Goal: Task Accomplishment & Management: Manage account settings

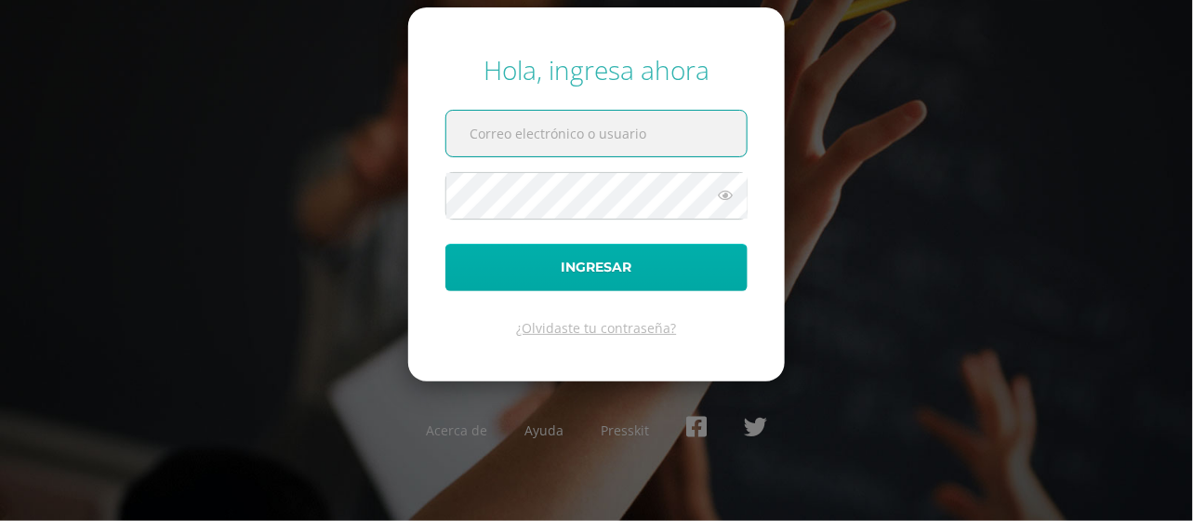
type input "[EMAIL_ADDRESS][DOMAIN_NAME]"
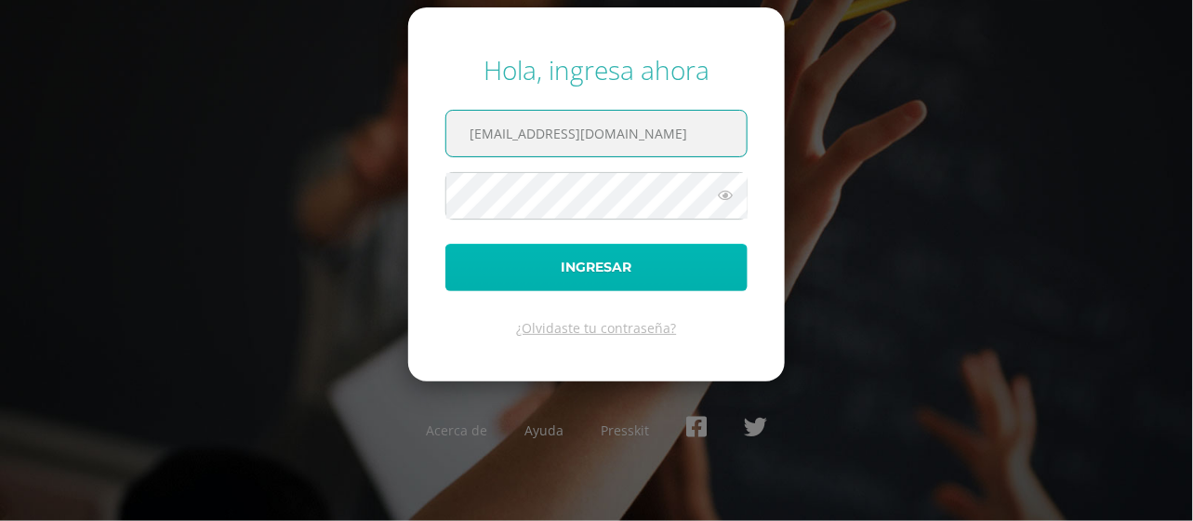
click at [564, 257] on button "Ingresar" at bounding box center [596, 267] width 302 height 47
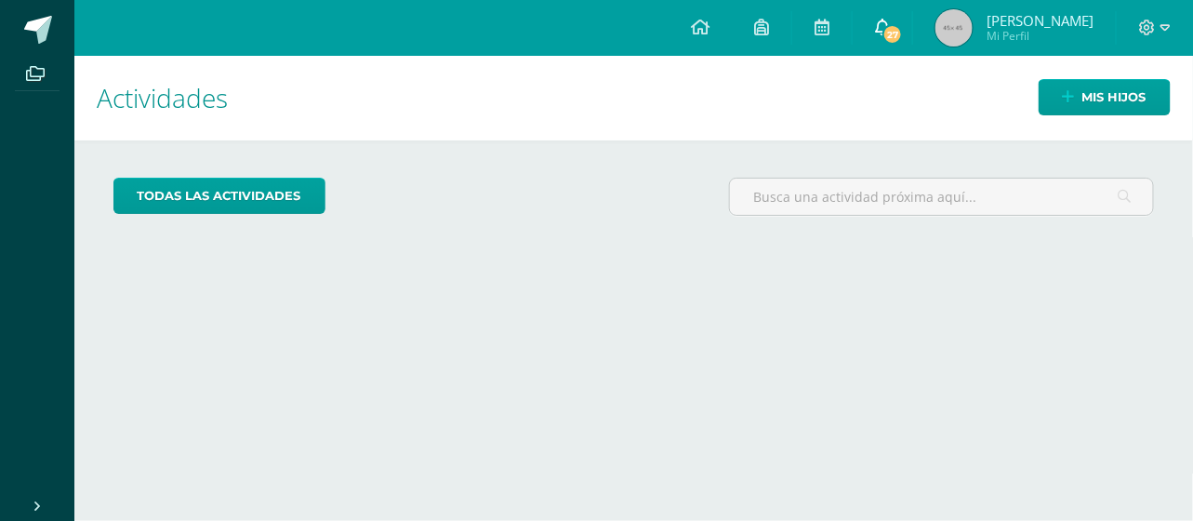
click at [895, 28] on span "27" at bounding box center [892, 34] width 20 height 20
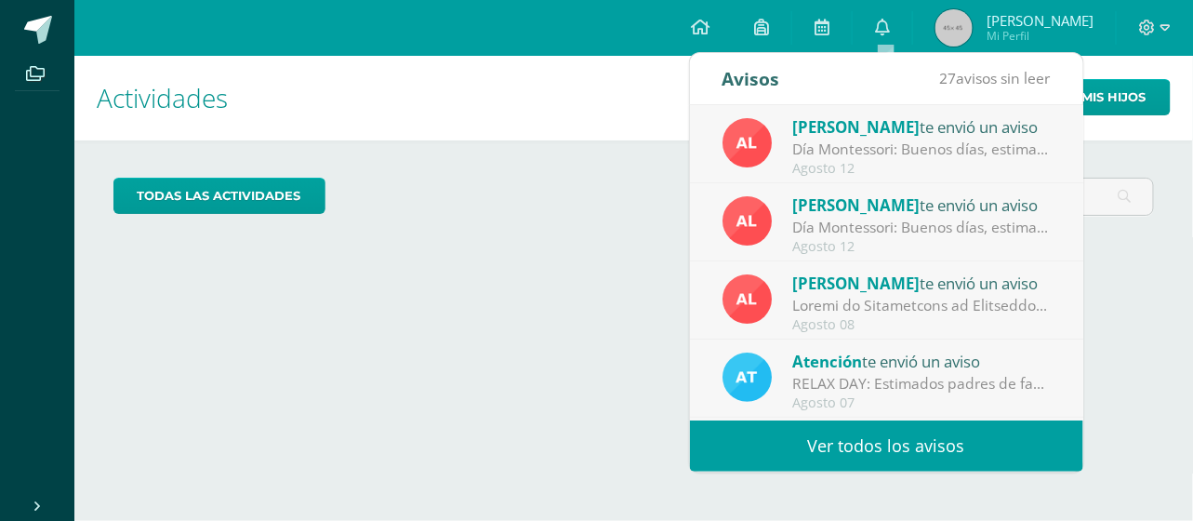
click at [717, 445] on link "Ver todos los avisos" at bounding box center [886, 445] width 393 height 51
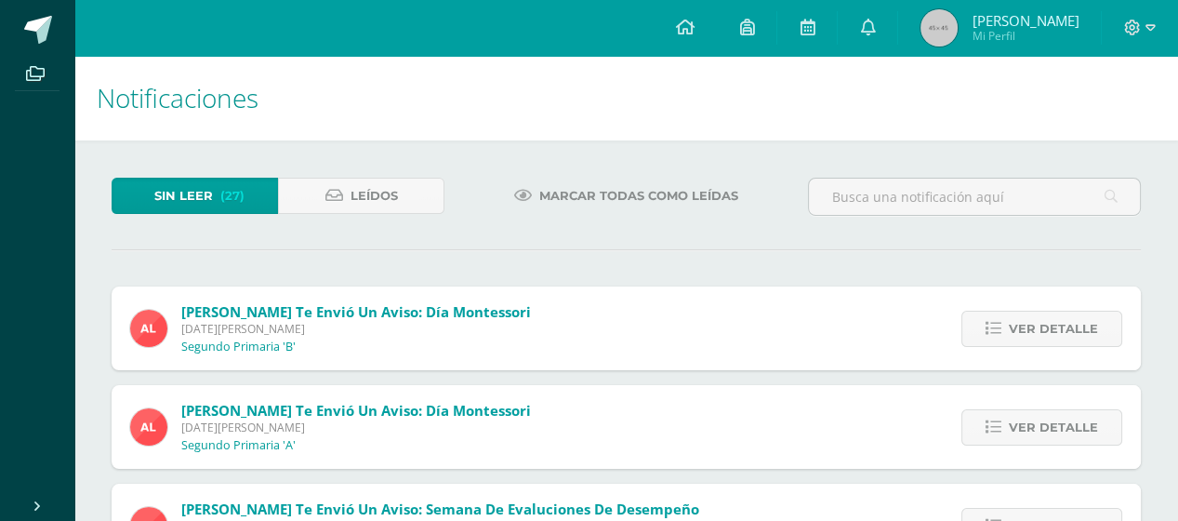
click at [618, 191] on span "Marcar todas como leídas" at bounding box center [638, 195] width 199 height 34
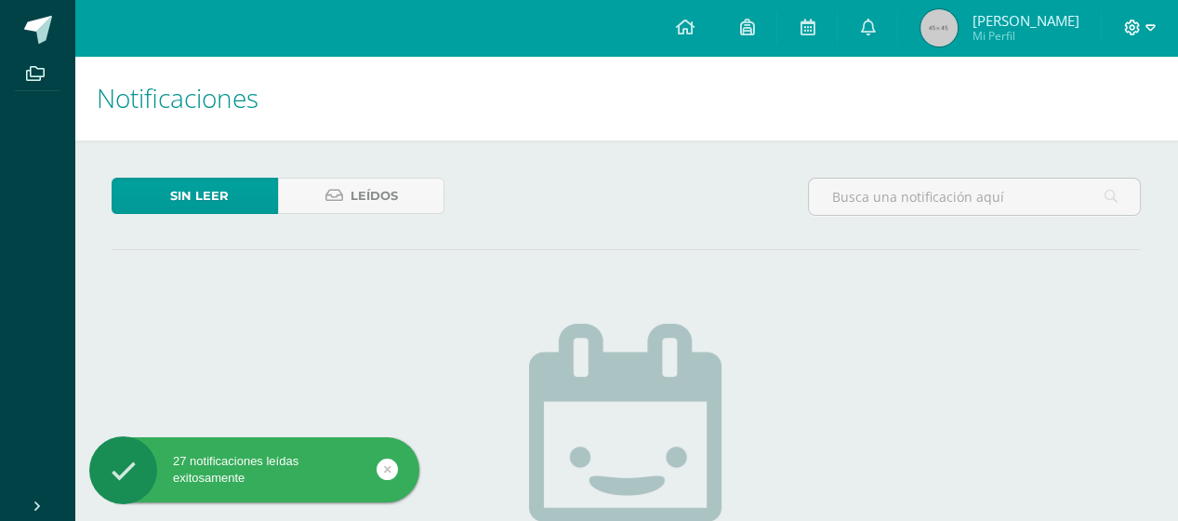
click at [1145, 25] on icon at bounding box center [1150, 28] width 10 height 17
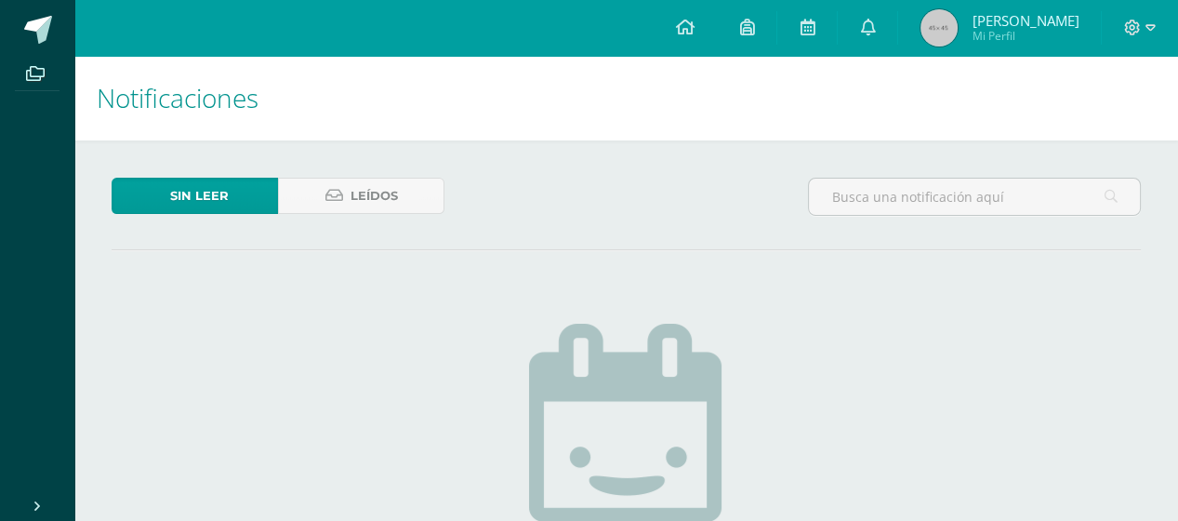
click at [999, 34] on span "Mi Perfil" at bounding box center [1024, 36] width 107 height 16
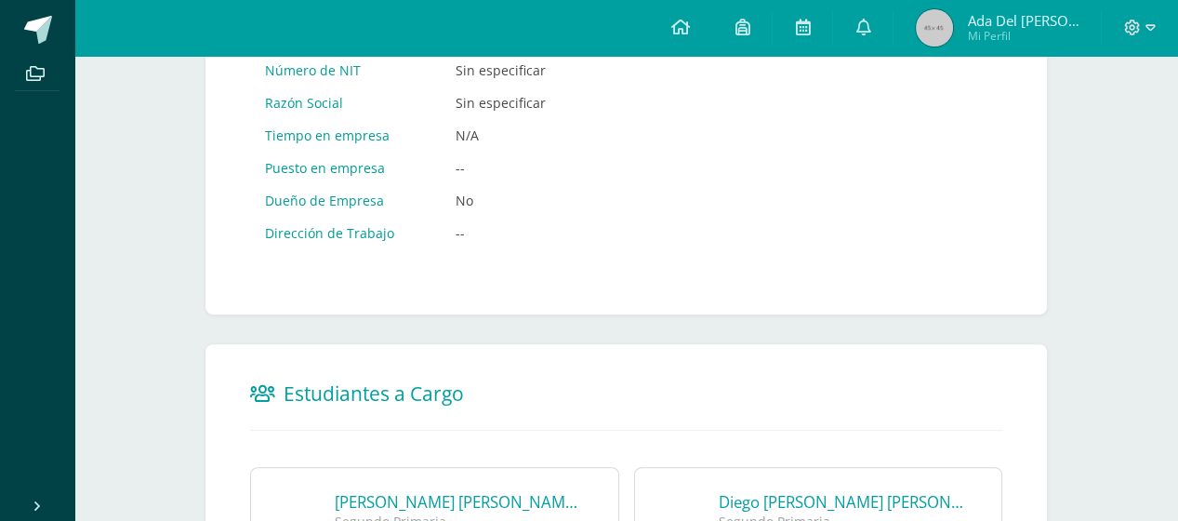
scroll to position [1197, 0]
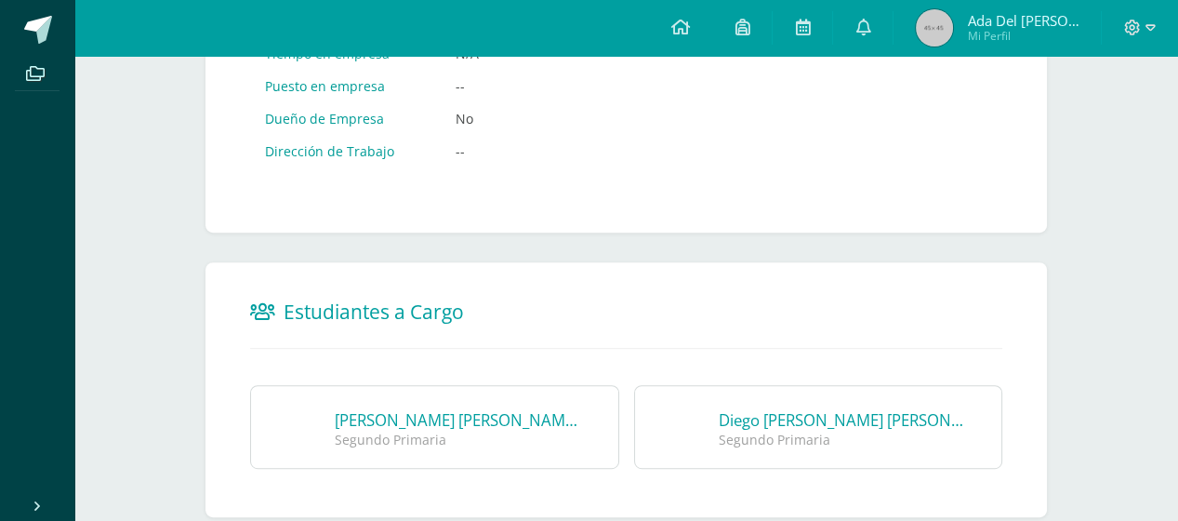
click at [413, 409] on link "[PERSON_NAME] [PERSON_NAME] [PERSON_NAME]" at bounding box center [518, 419] width 367 height 21
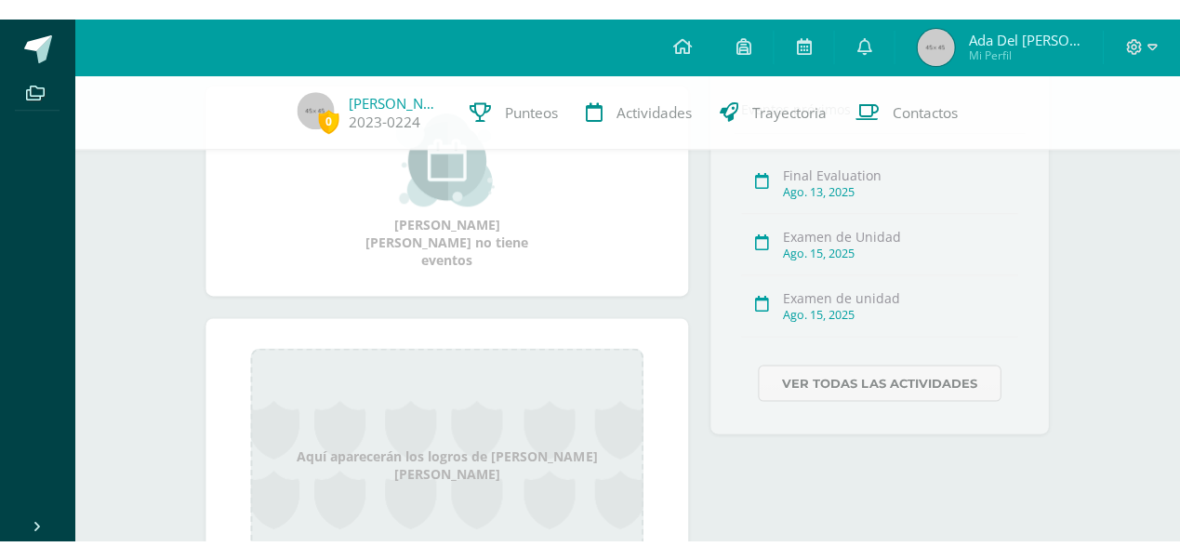
scroll to position [557, 0]
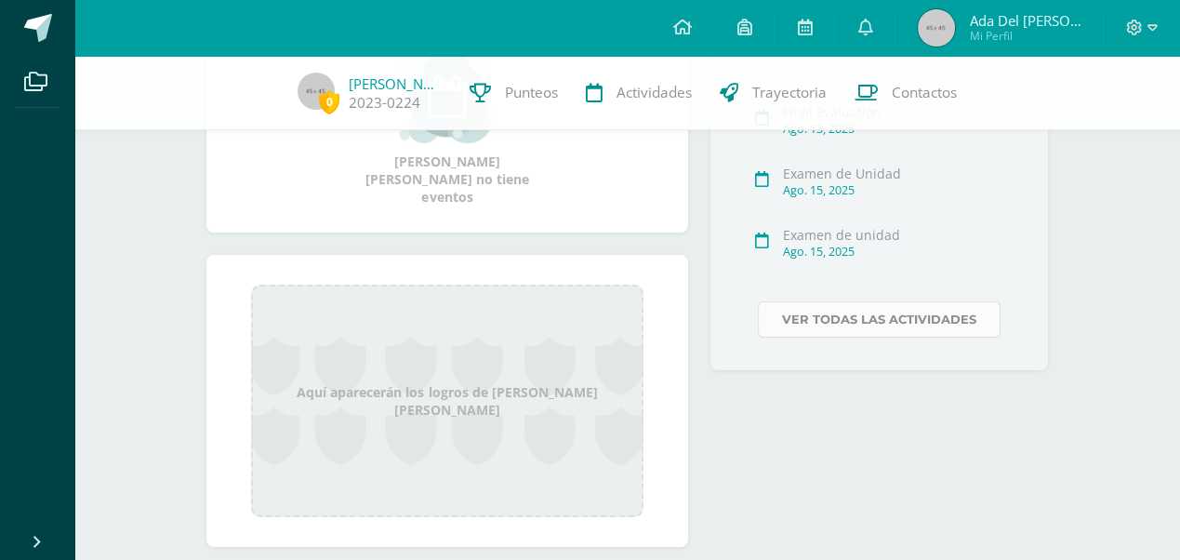
click at [868, 317] on link "Ver todas las actividades" at bounding box center [879, 319] width 243 height 36
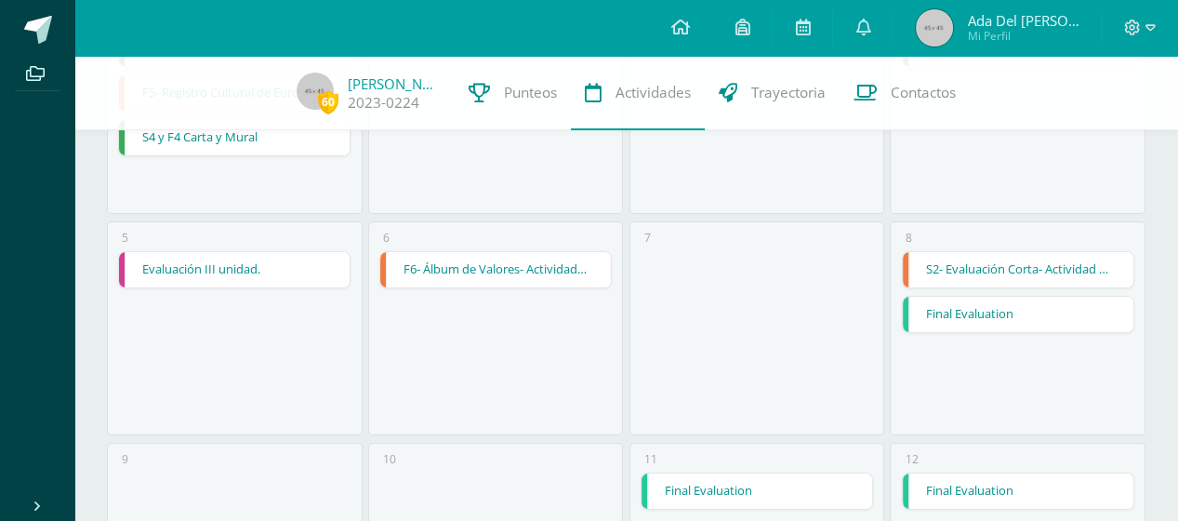
scroll to position [278, 0]
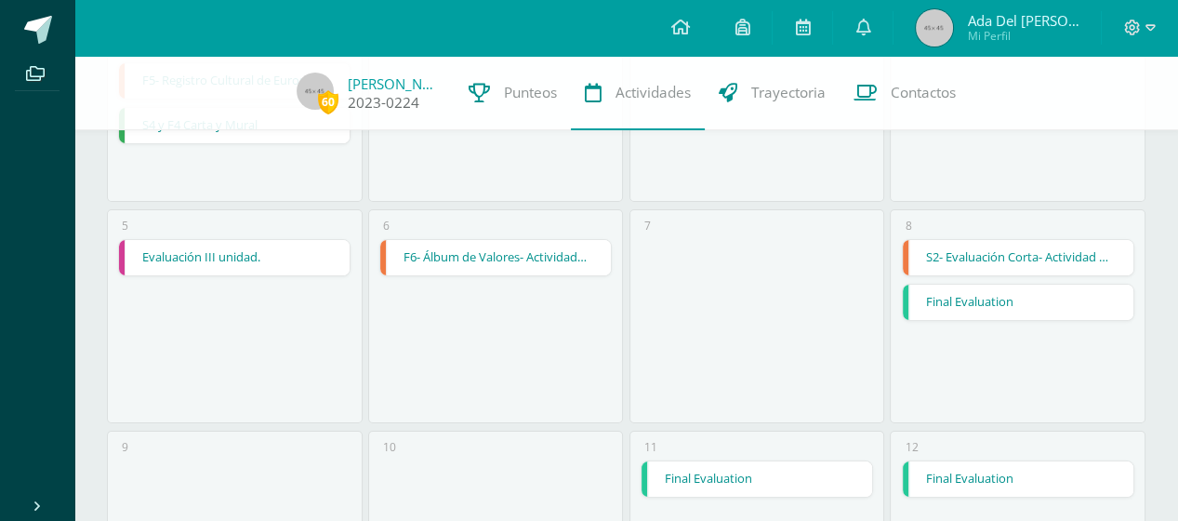
click at [309, 89] on img at bounding box center [315, 91] width 37 height 37
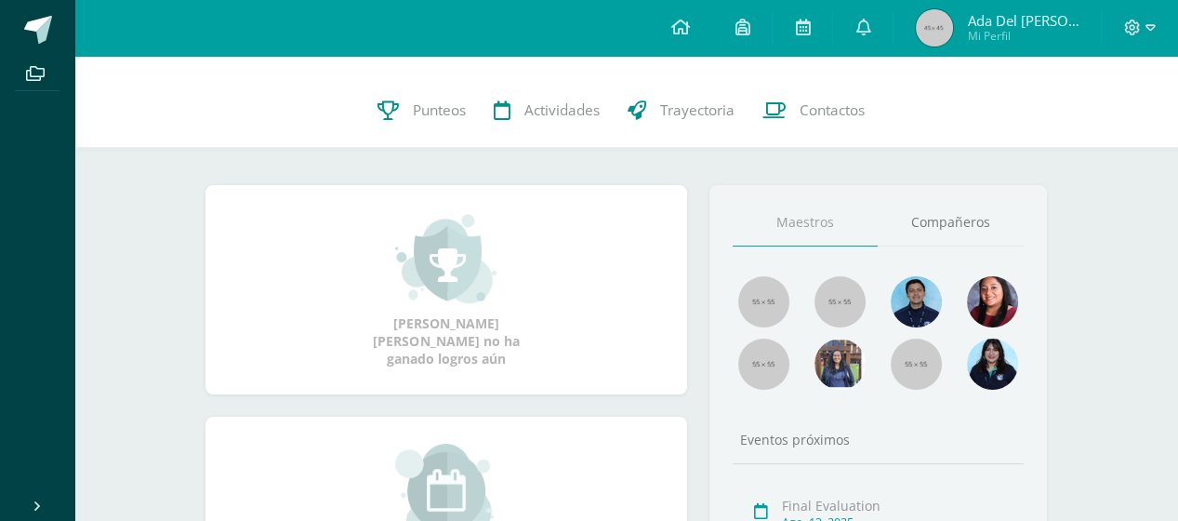
scroll to position [158, 0]
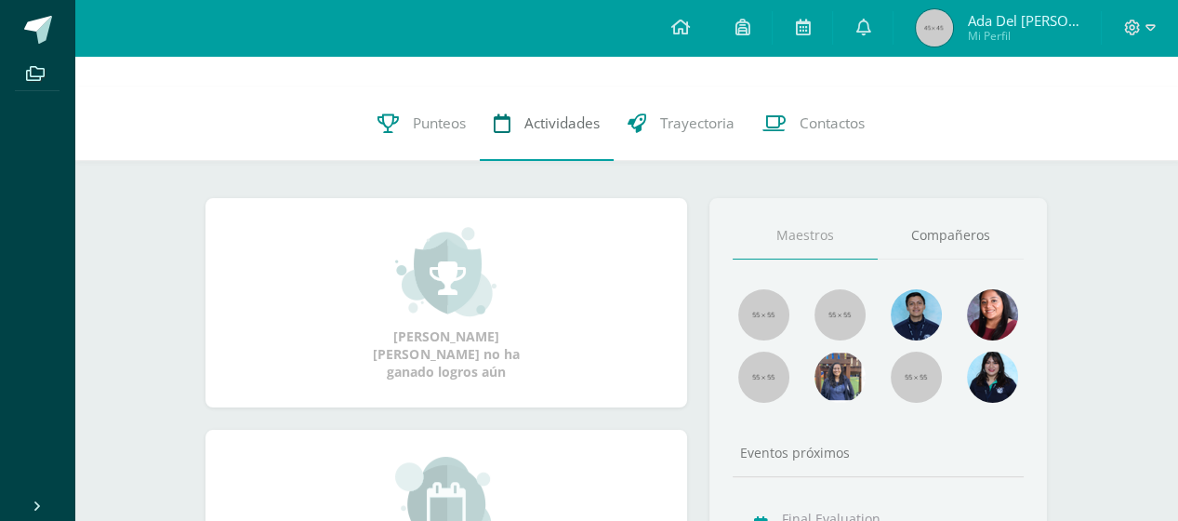
click at [534, 125] on span "Actividades" at bounding box center [561, 123] width 75 height 20
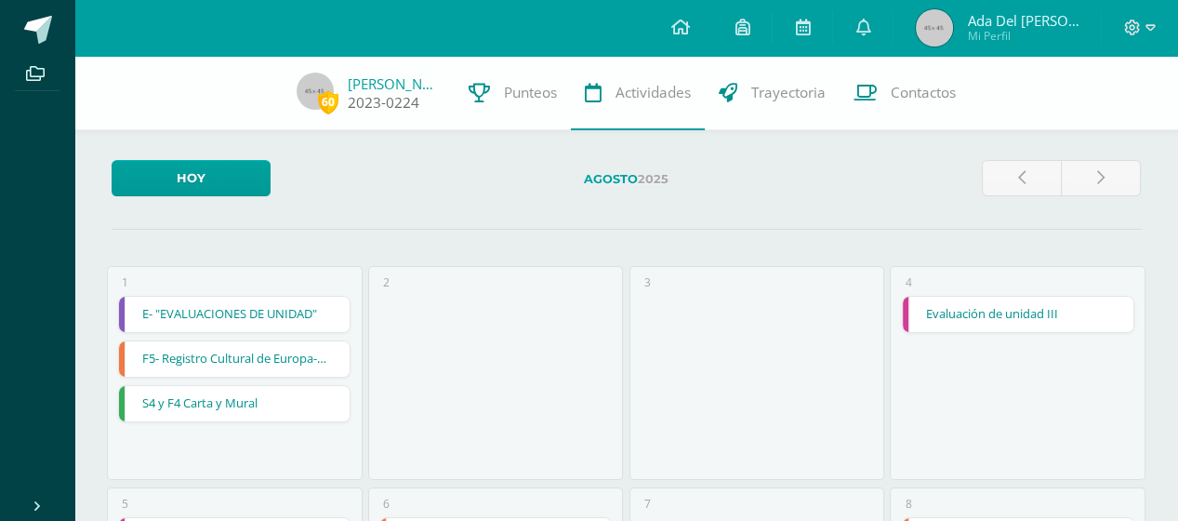
click at [354, 99] on link "2023-0224" at bounding box center [384, 103] width 72 height 20
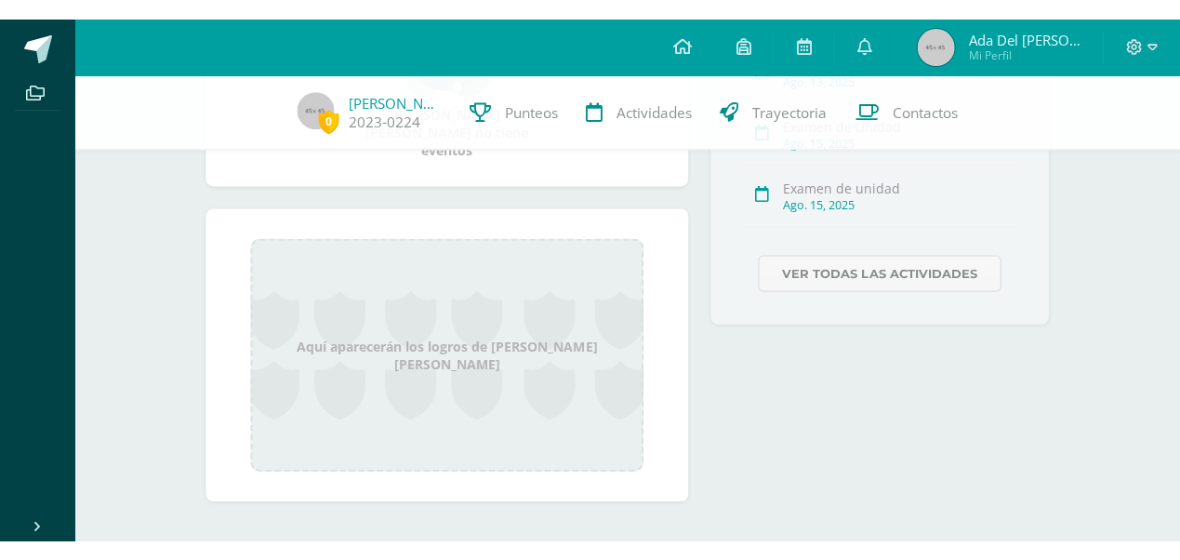
scroll to position [584, 0]
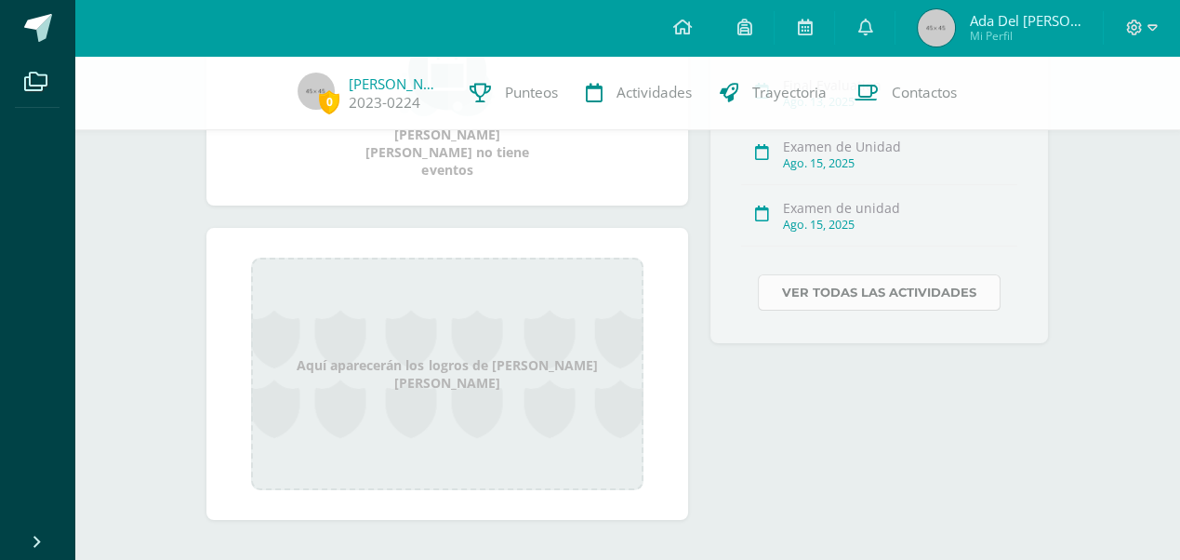
click at [928, 283] on link "Ver todas las actividades" at bounding box center [879, 292] width 243 height 36
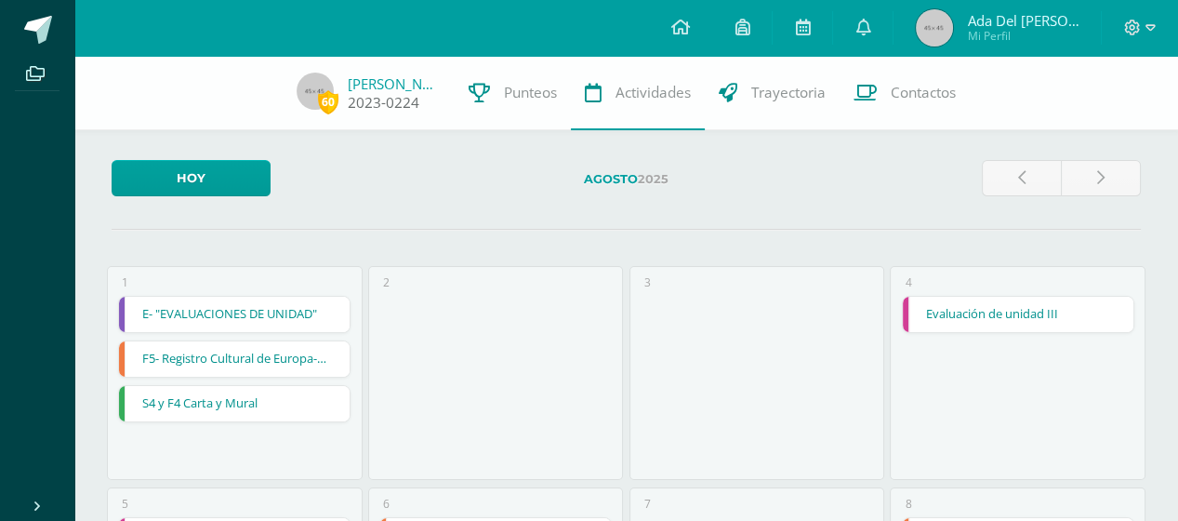
click at [379, 101] on link "2023-0224" at bounding box center [384, 103] width 72 height 20
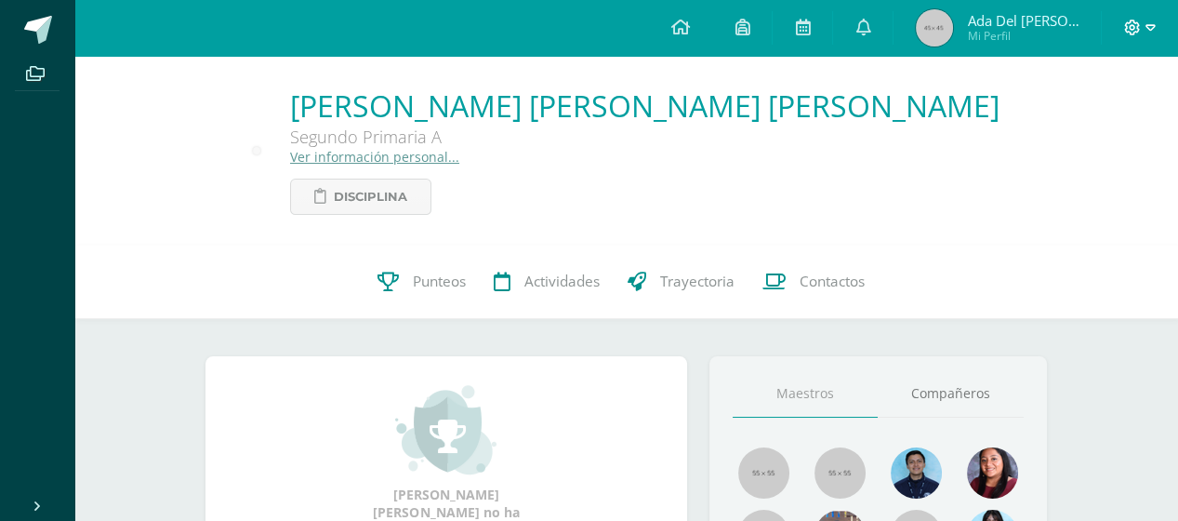
click at [1149, 21] on icon at bounding box center [1150, 28] width 10 height 17
click at [1088, 119] on span "Cerrar sesión" at bounding box center [1091, 127] width 84 height 18
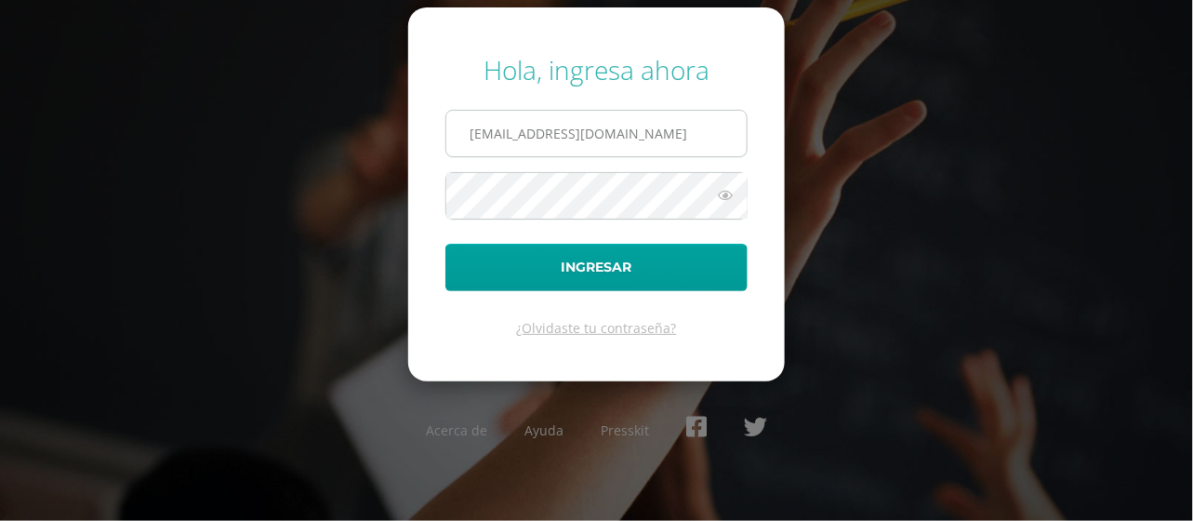
click at [652, 121] on input "E340@bilinguesanjuan.edu.gt" at bounding box center [596, 134] width 300 height 46
type input "E3401@bilinguesanjuan.edu.gt"
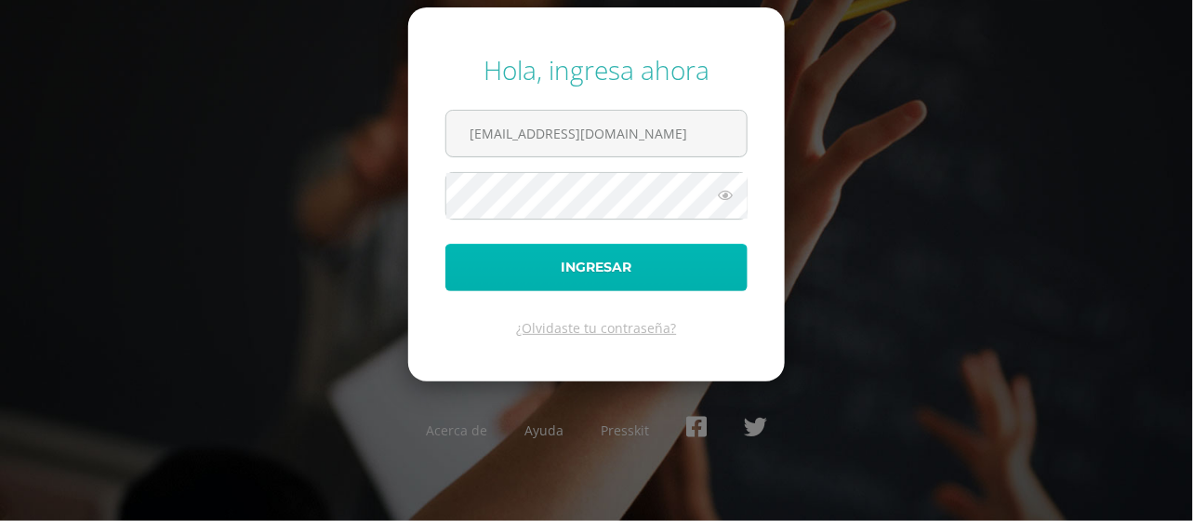
click at [609, 268] on button "Ingresar" at bounding box center [596, 267] width 302 height 47
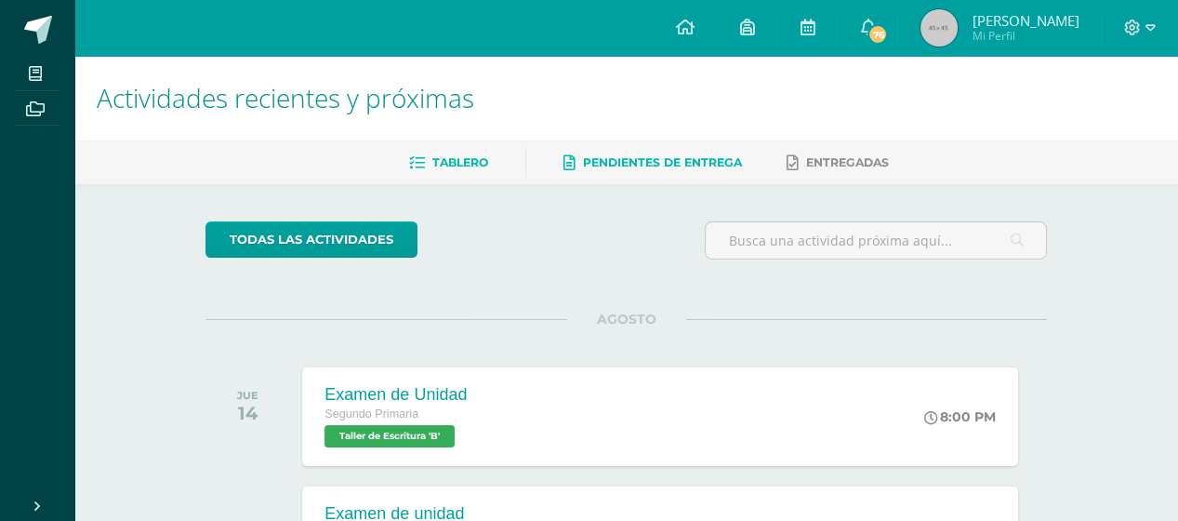
click at [630, 164] on span "Pendientes de entrega" at bounding box center [662, 162] width 159 height 14
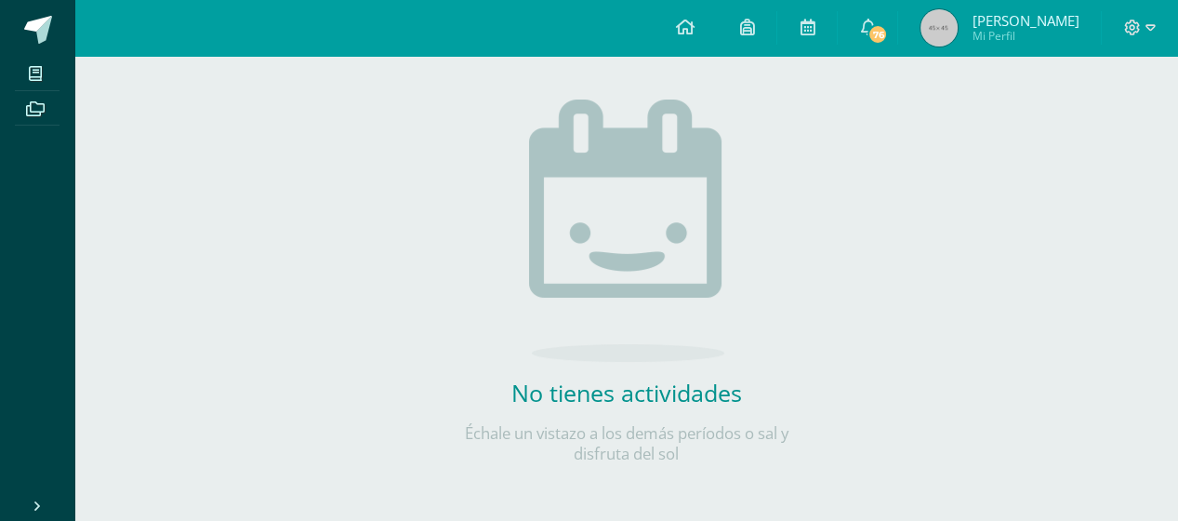
scroll to position [49, 0]
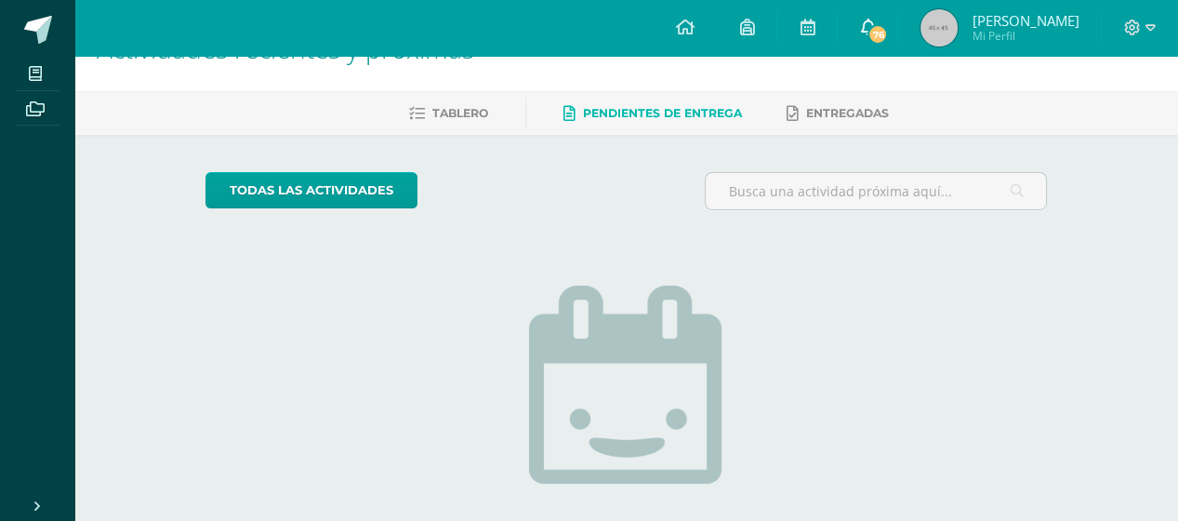
click at [888, 30] on span "76" at bounding box center [877, 34] width 20 height 20
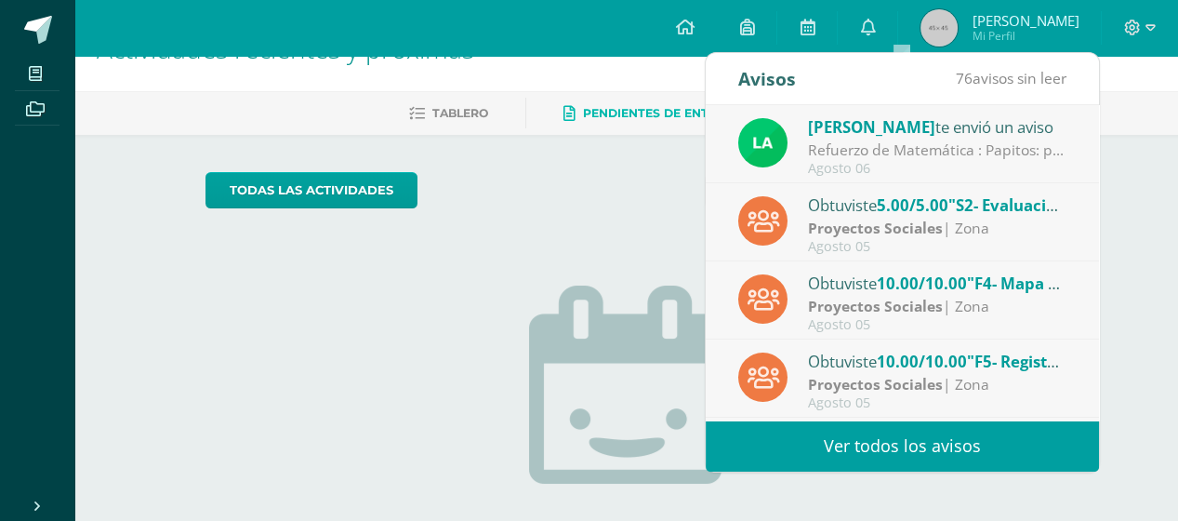
click at [725, 433] on link "Ver todos los avisos" at bounding box center [901, 445] width 393 height 51
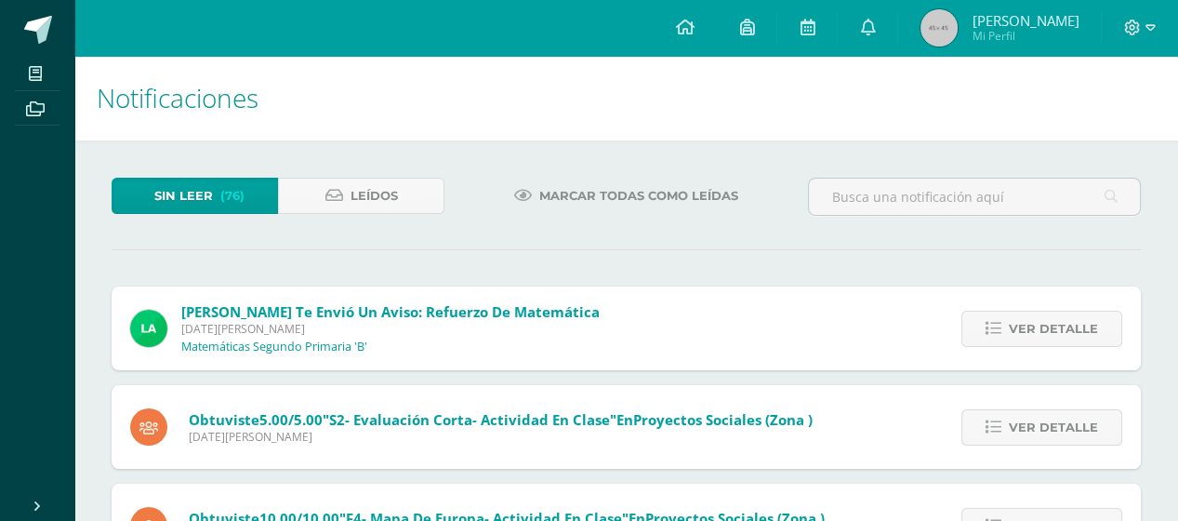
click at [581, 190] on span "Marcar todas como leídas" at bounding box center [638, 195] width 199 height 34
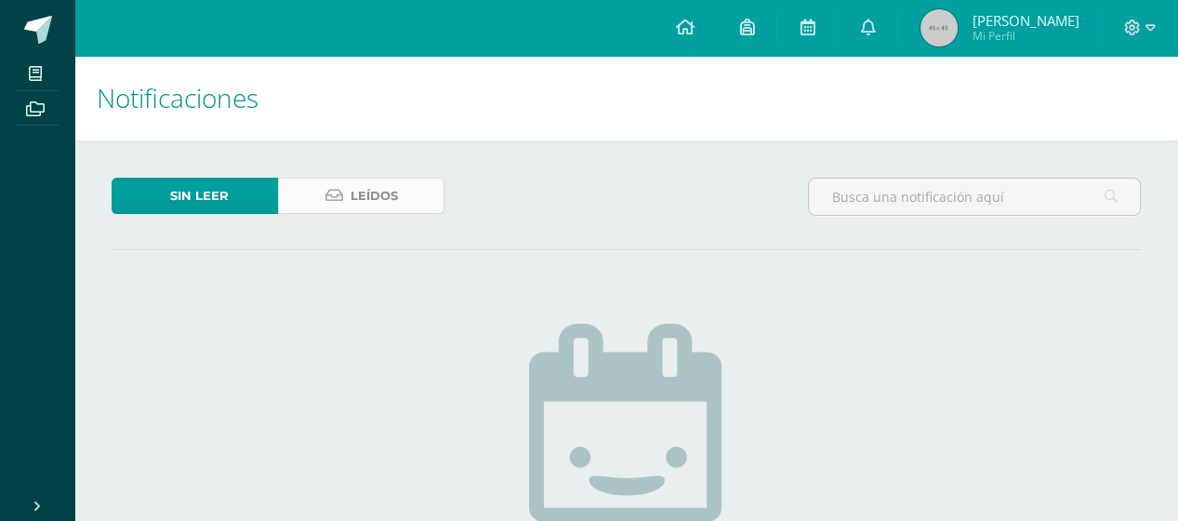
click at [313, 191] on link "Leídos" at bounding box center [361, 196] width 166 height 36
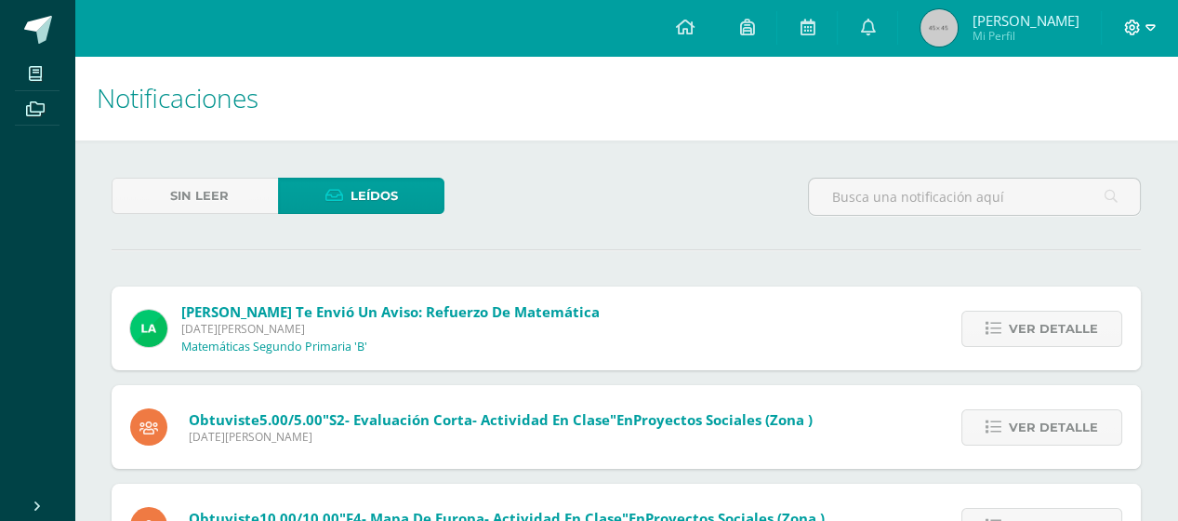
click at [1143, 23] on span at bounding box center [1140, 28] width 32 height 20
click at [1067, 127] on span "Cerrar sesión" at bounding box center [1091, 127] width 84 height 18
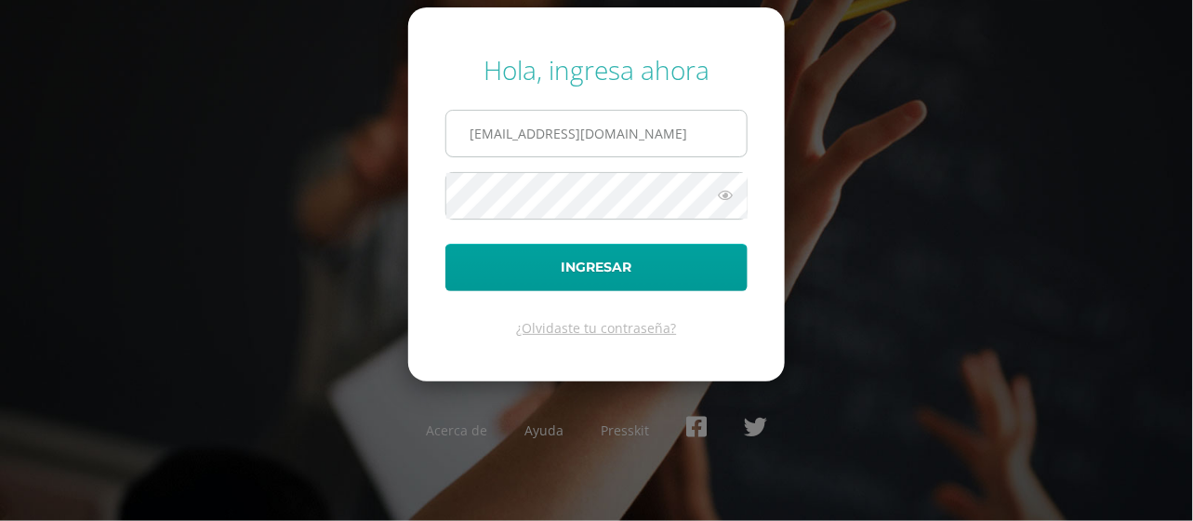
click at [682, 128] on input "E3401@bilinguesanjuan.edu.gt" at bounding box center [596, 134] width 300 height 46
type input "E3402@bilinguesanjuan.edu.gt"
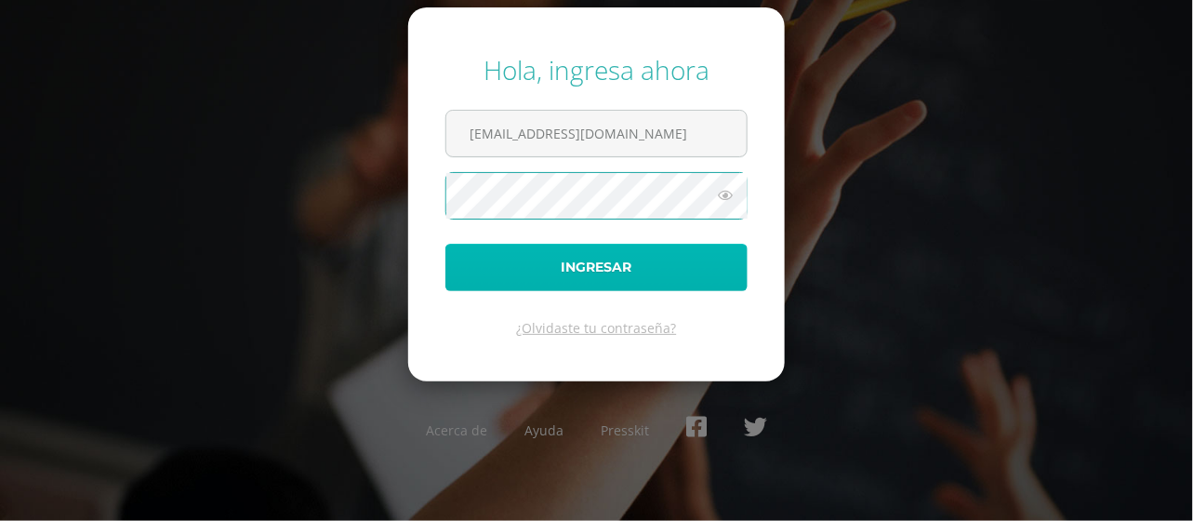
click at [606, 274] on button "Ingresar" at bounding box center [596, 267] width 302 height 47
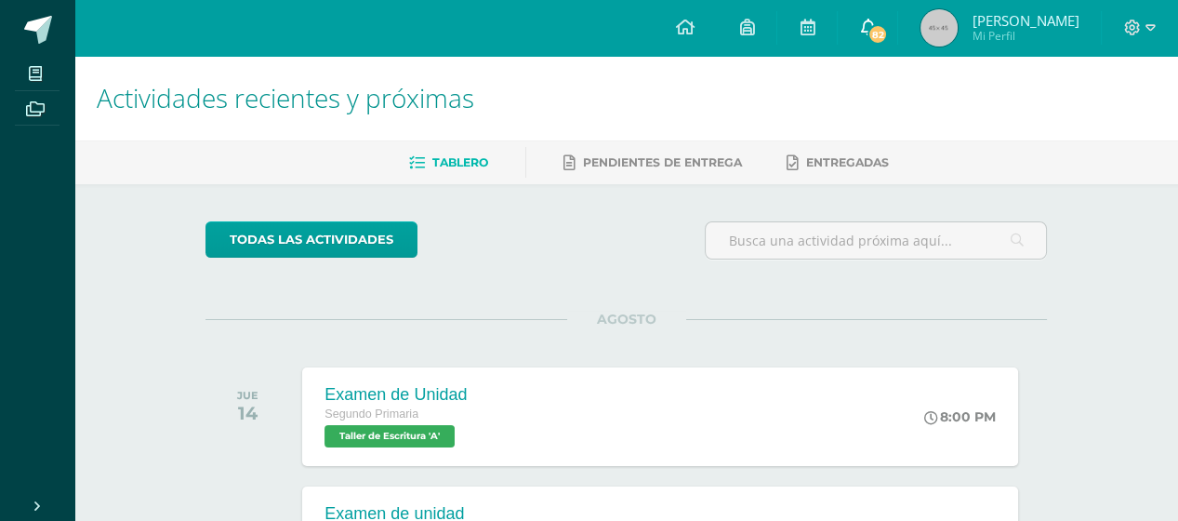
click at [888, 30] on span "82" at bounding box center [877, 34] width 20 height 20
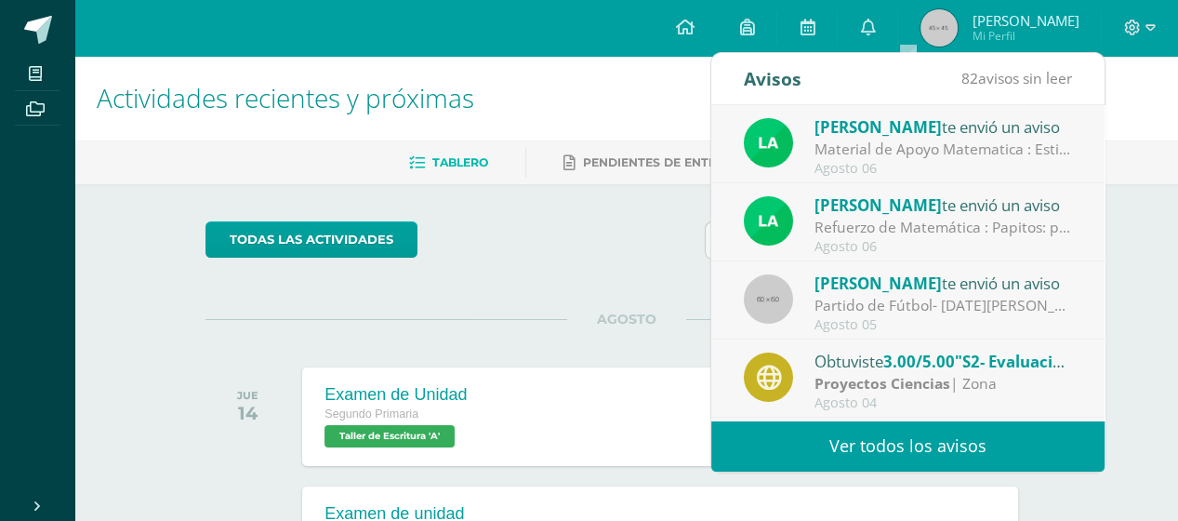
click at [731, 436] on link "Ver todos los avisos" at bounding box center [907, 445] width 393 height 51
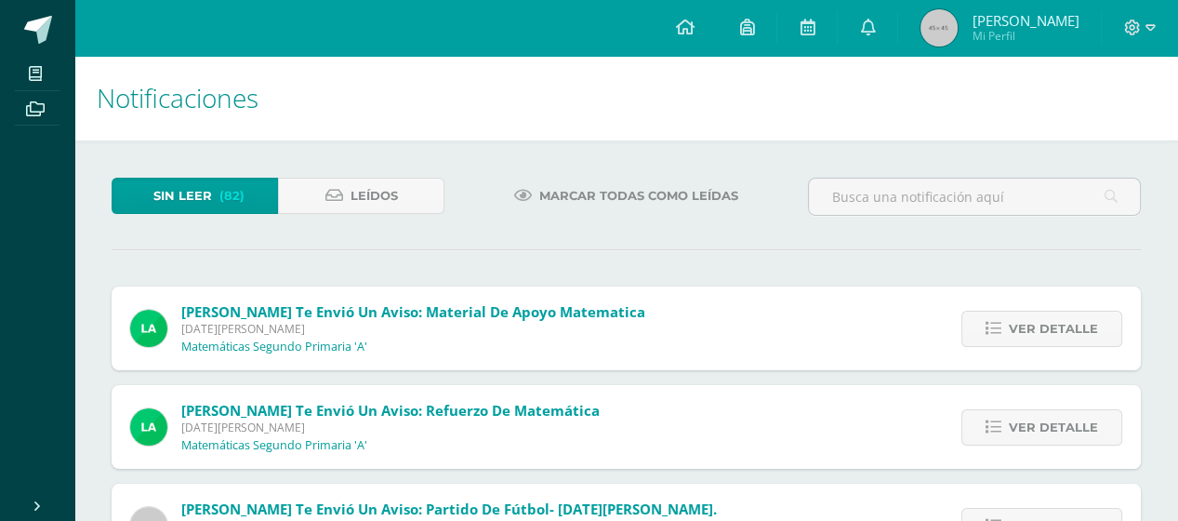
click at [580, 186] on span "Marcar todas como leídas" at bounding box center [638, 195] width 199 height 34
